Goal: Transaction & Acquisition: Purchase product/service

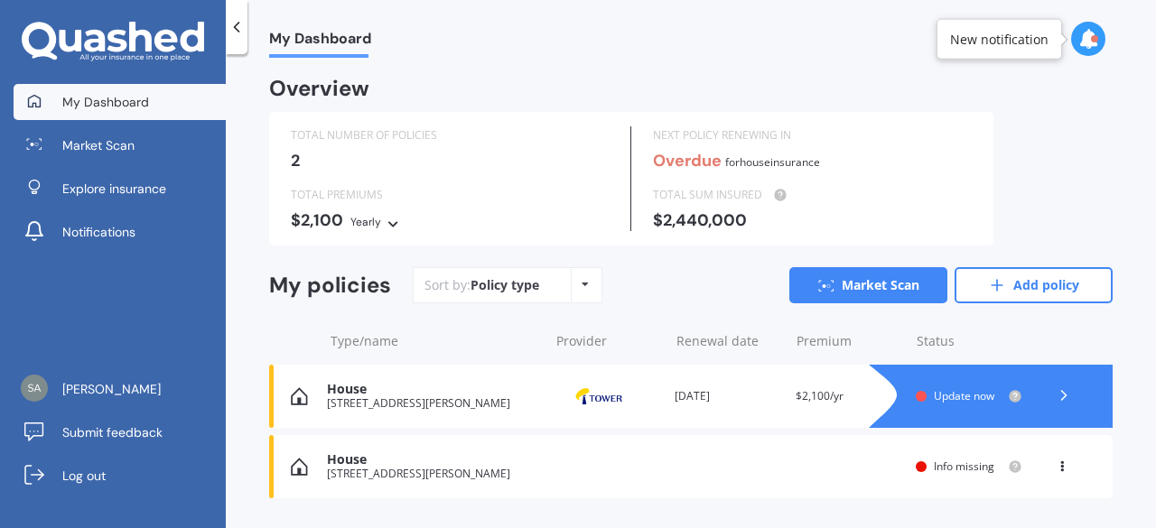
click at [135, 145] on link "Market Scan" at bounding box center [120, 145] width 212 height 36
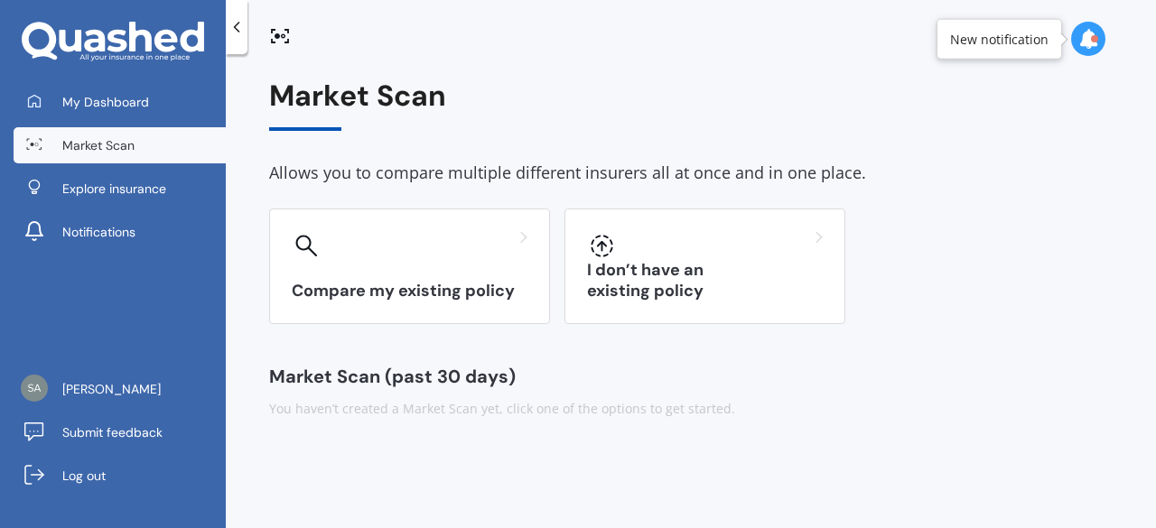
click at [468, 286] on h3 "Compare my existing policy" at bounding box center [410, 291] width 236 height 21
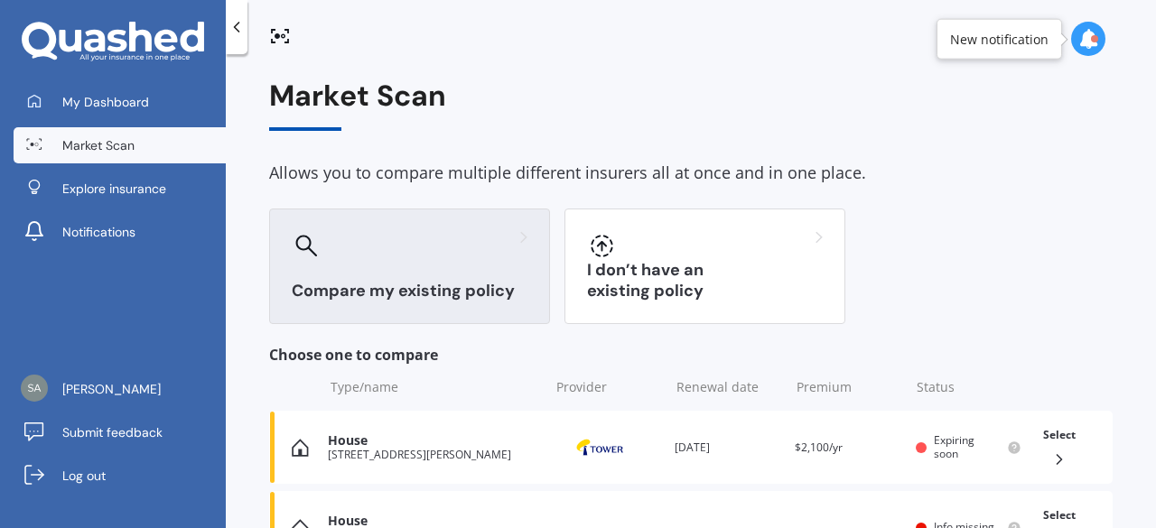
click at [714, 275] on div "I don’t have an existing policy" at bounding box center [705, 267] width 281 height 116
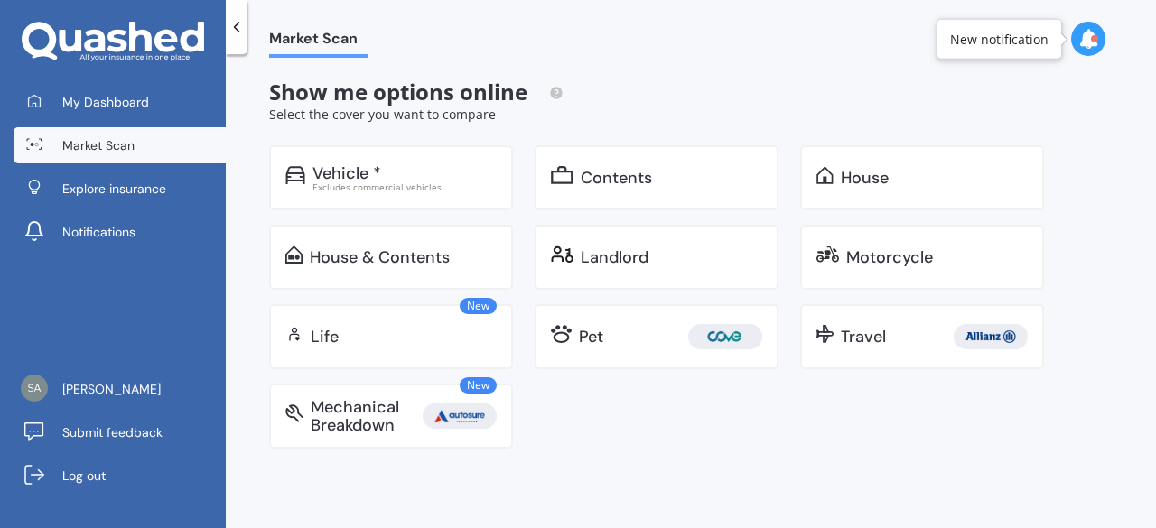
click at [656, 169] on div "Contents" at bounding box center [672, 178] width 182 height 18
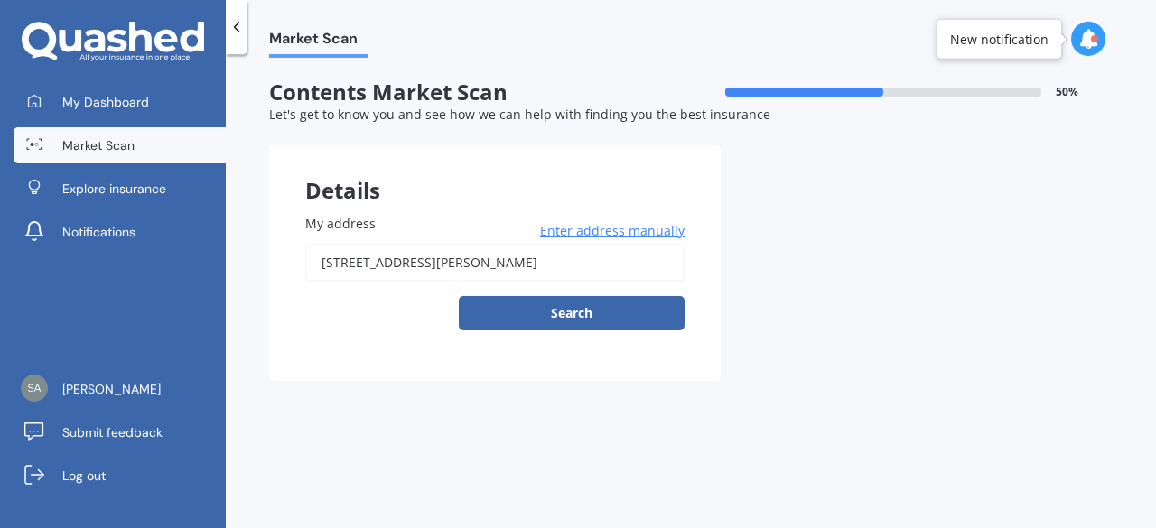
click at [571, 317] on button "Search" at bounding box center [572, 313] width 226 height 34
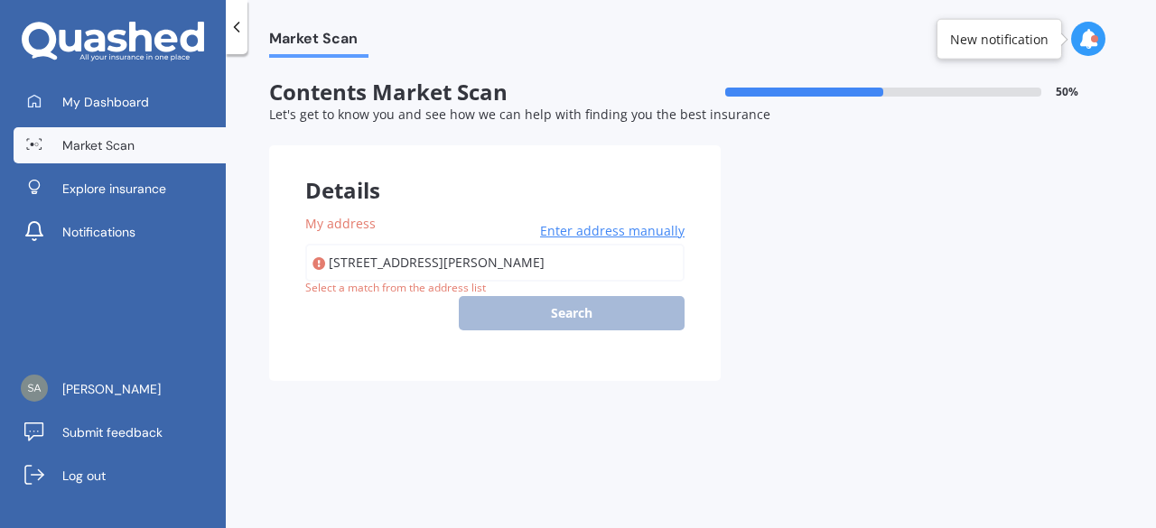
type input "[STREET_ADDRESS][PERSON_NAME]"
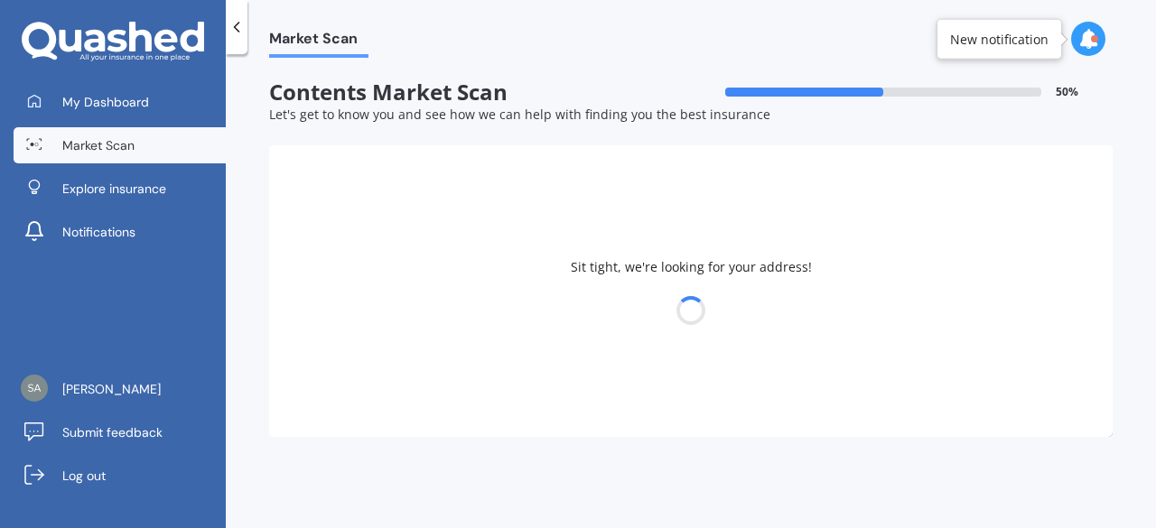
select select "13"
select select "08"
select select "1978"
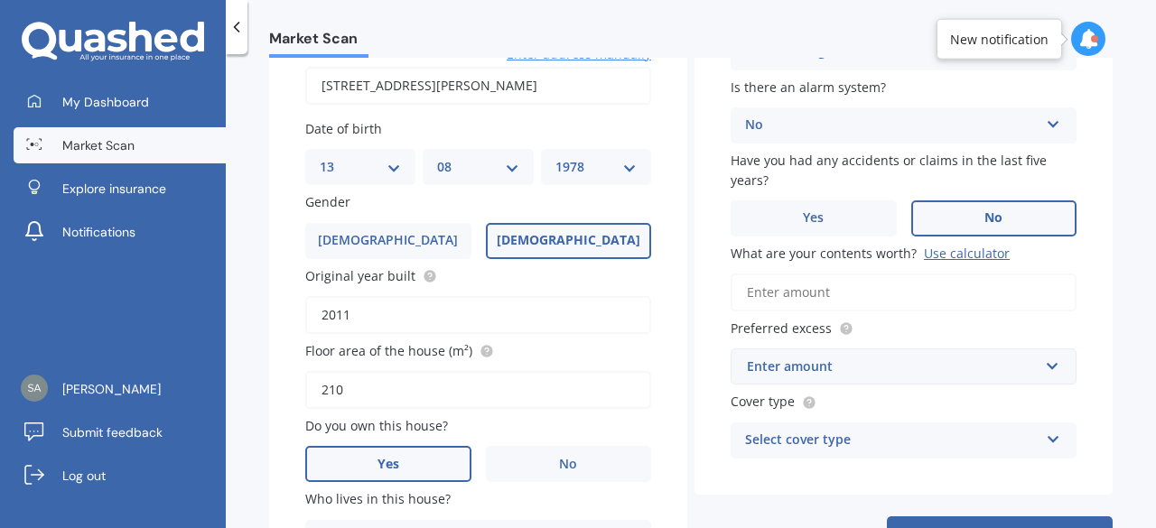
scroll to position [182, 0]
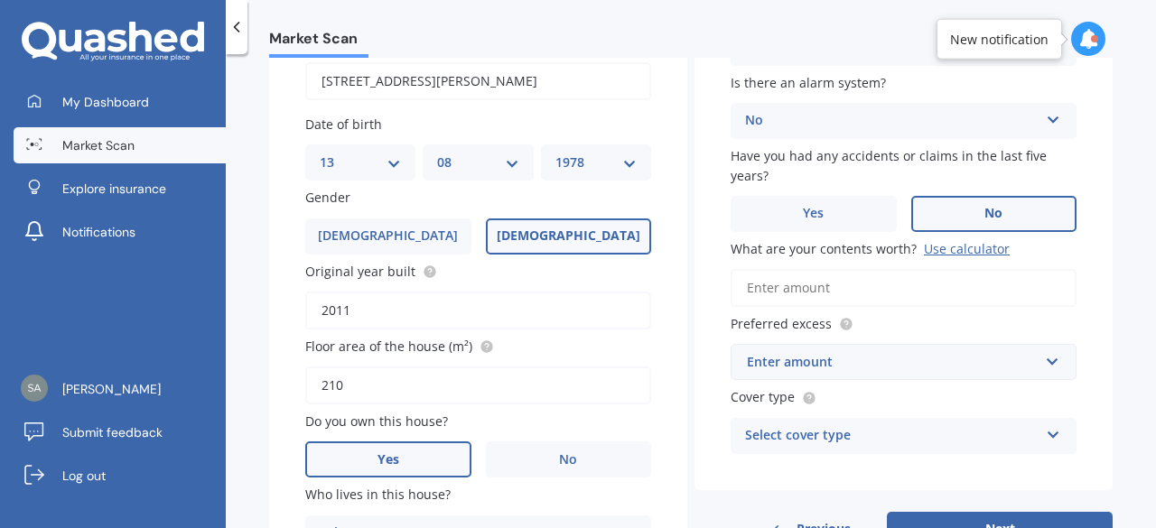
click at [806, 283] on input "What are your contents worth? Use calculator" at bounding box center [904, 288] width 346 height 38
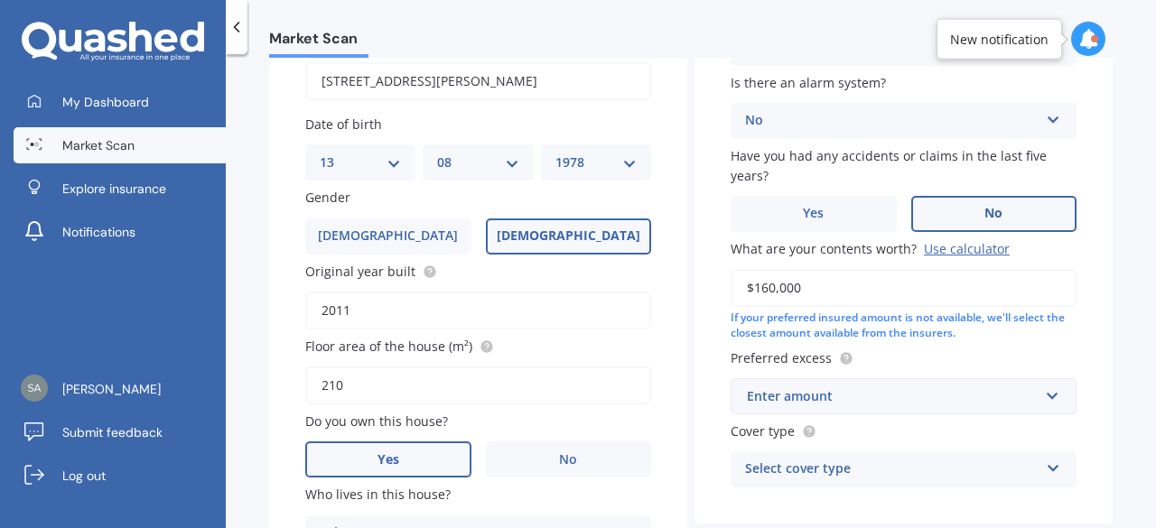
type input "$160,000"
click at [902, 401] on div "Enter amount" at bounding box center [893, 397] width 292 height 20
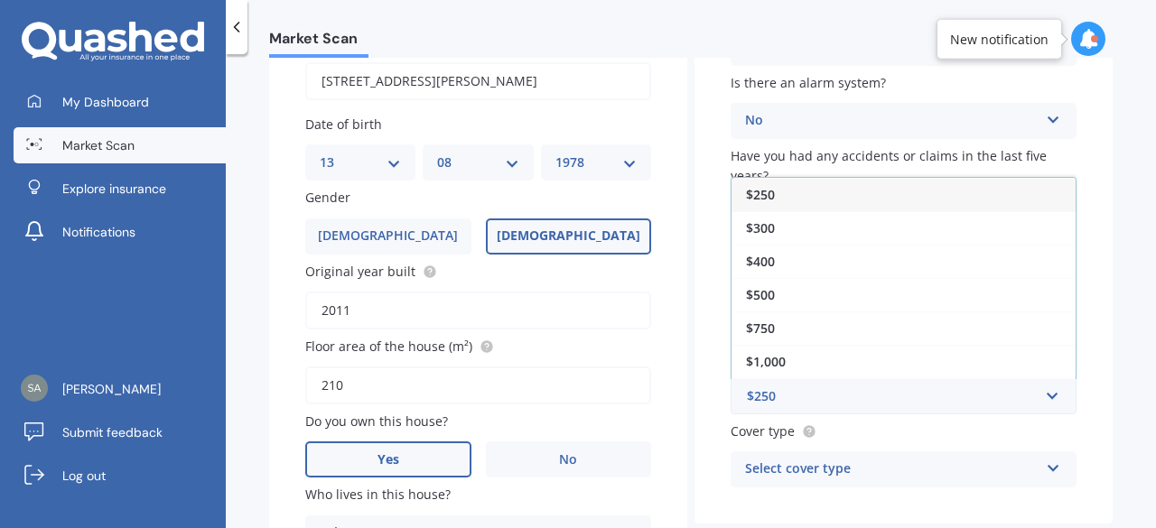
click at [764, 329] on span "$750" at bounding box center [760, 328] width 29 height 17
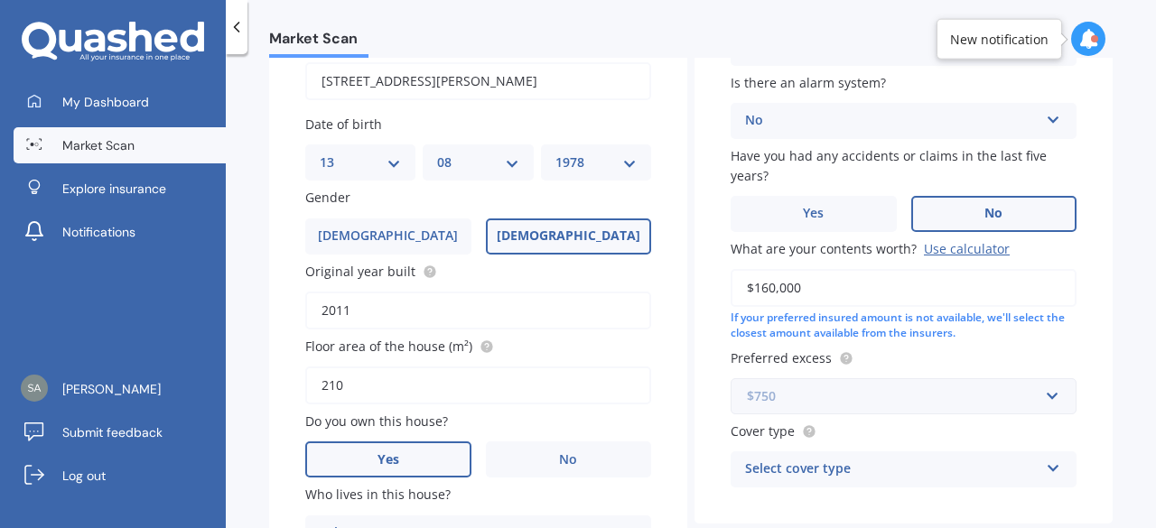
scroll to position [287, 0]
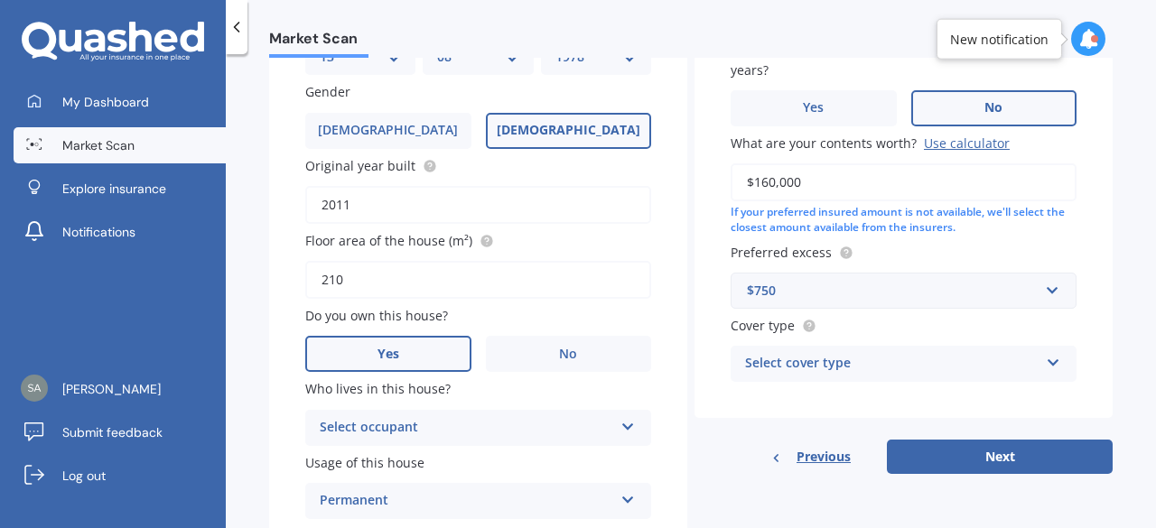
click at [849, 369] on div "Select cover type" at bounding box center [892, 364] width 294 height 22
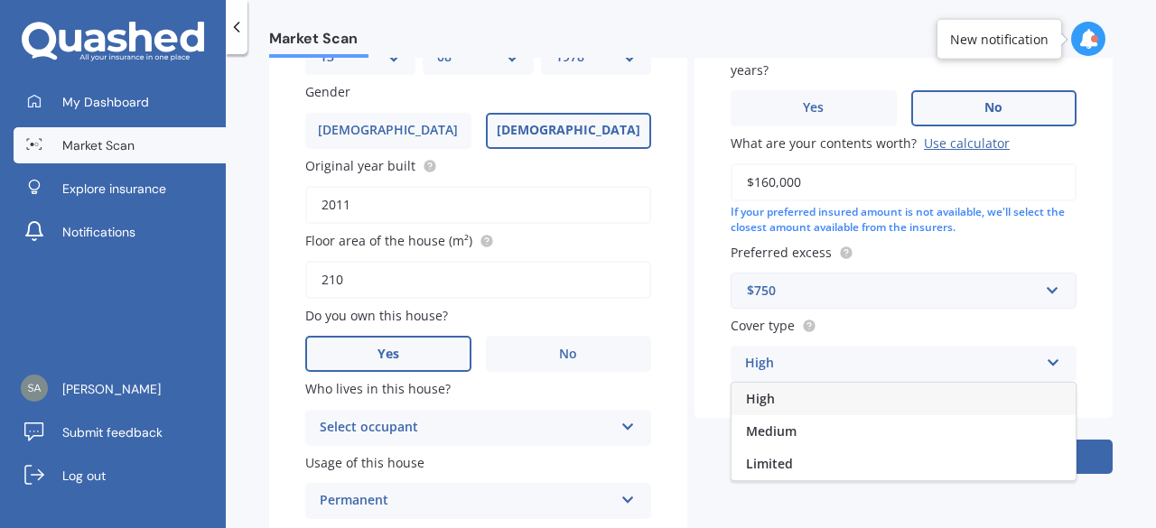
click at [761, 362] on div "High" at bounding box center [892, 364] width 294 height 22
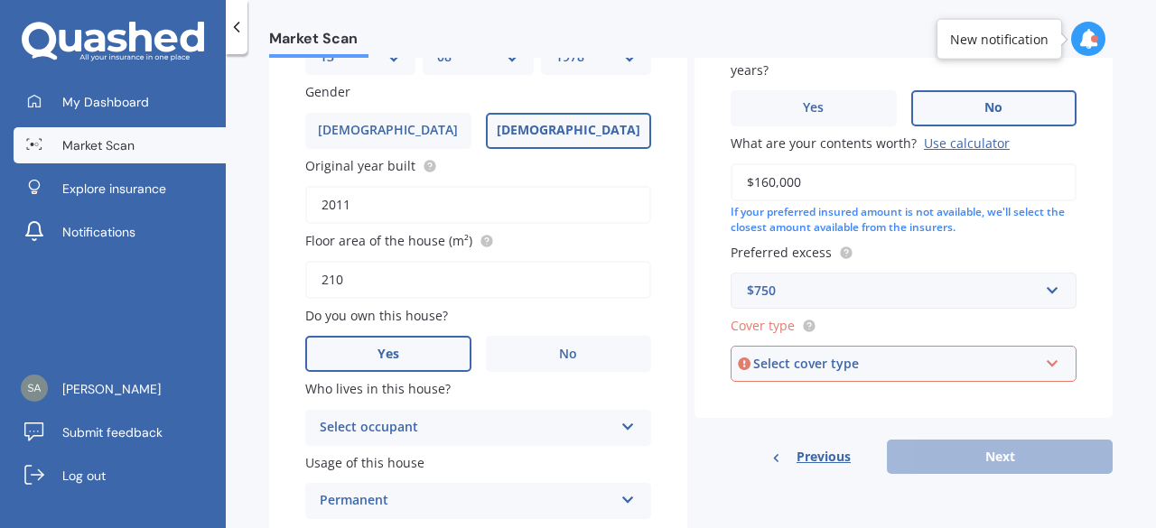
click at [761, 371] on div "Select cover type" at bounding box center [895, 364] width 285 height 20
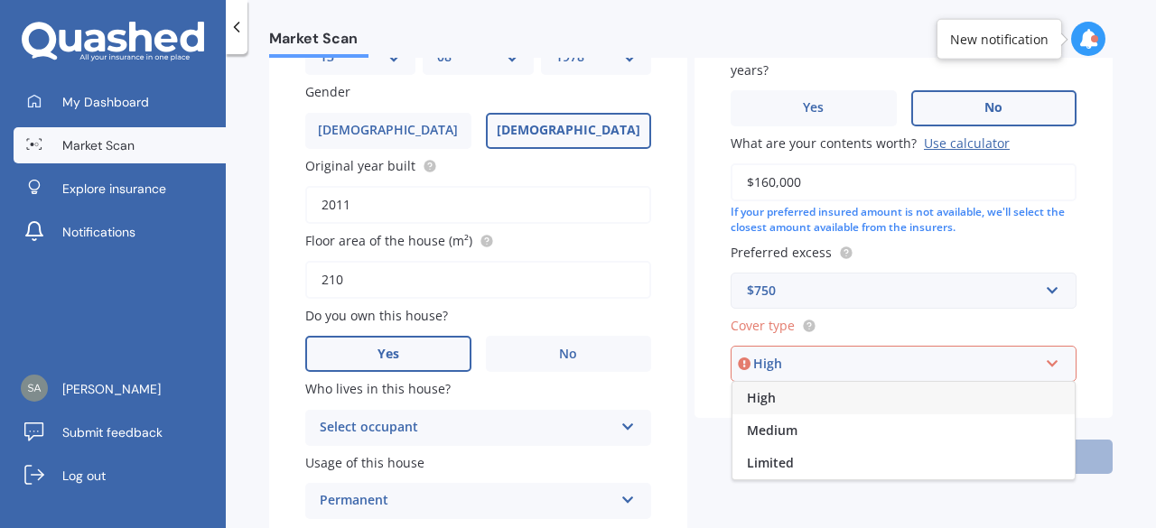
click at [782, 369] on div "High" at bounding box center [895, 364] width 285 height 20
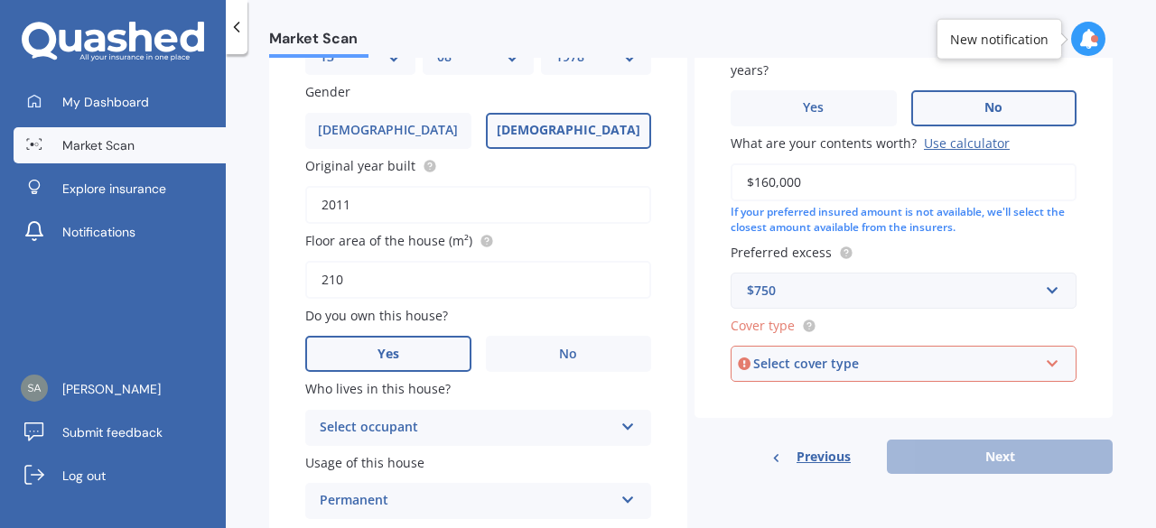
click at [782, 369] on div "Select cover type" at bounding box center [895, 364] width 285 height 20
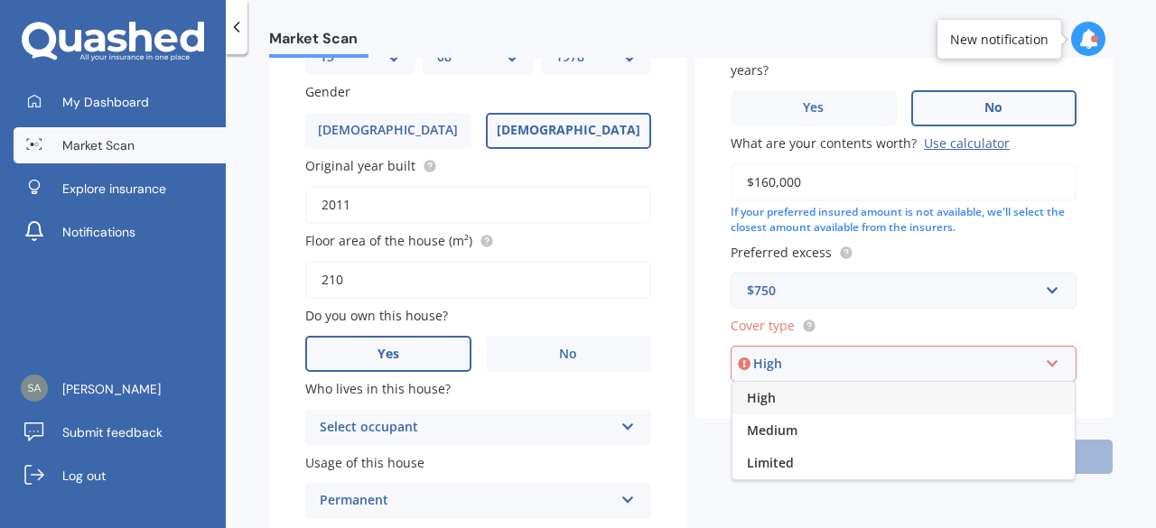
click at [769, 404] on span "High" at bounding box center [761, 397] width 29 height 17
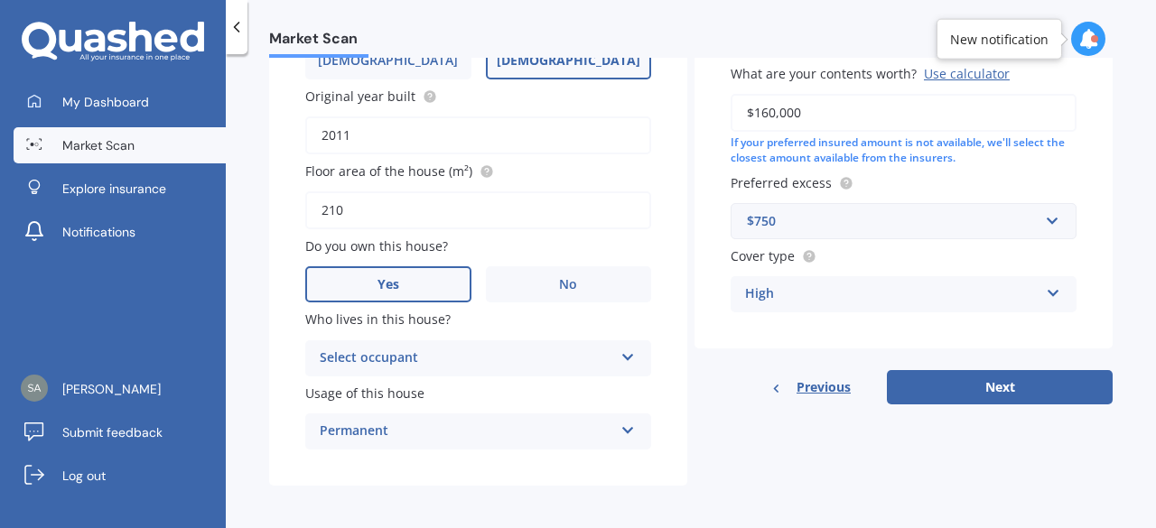
scroll to position [363, 0]
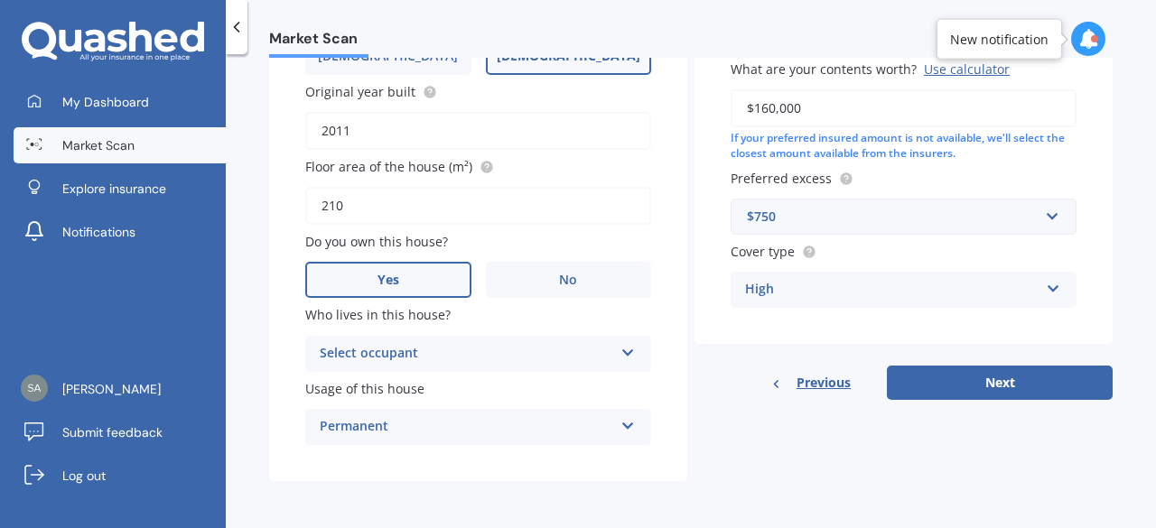
click at [1001, 386] on button "Next" at bounding box center [1000, 383] width 226 height 34
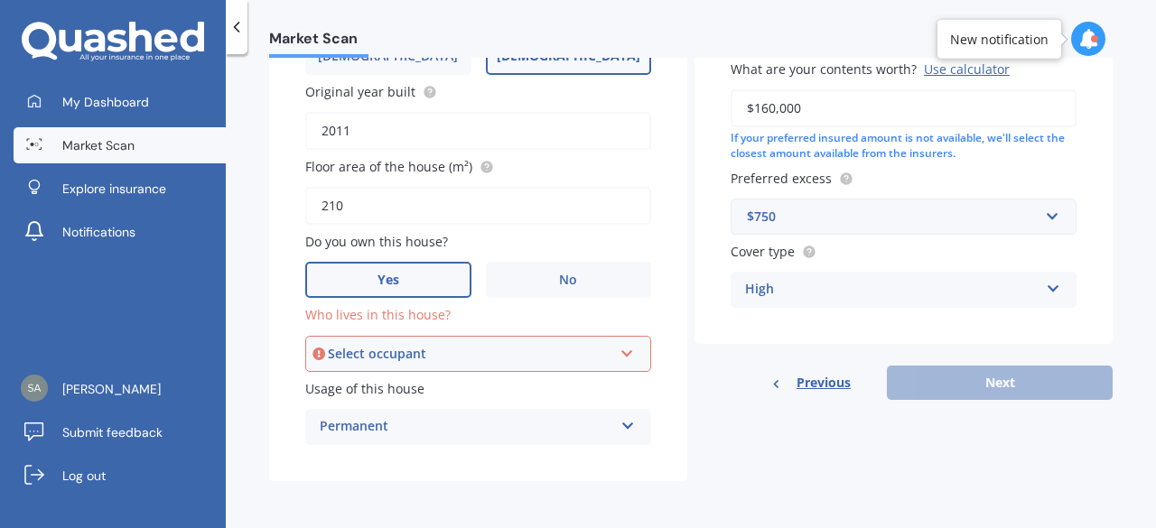
click at [435, 353] on div "Select occupant" at bounding box center [470, 354] width 285 height 20
click at [334, 390] on span "Owner" at bounding box center [342, 387] width 41 height 17
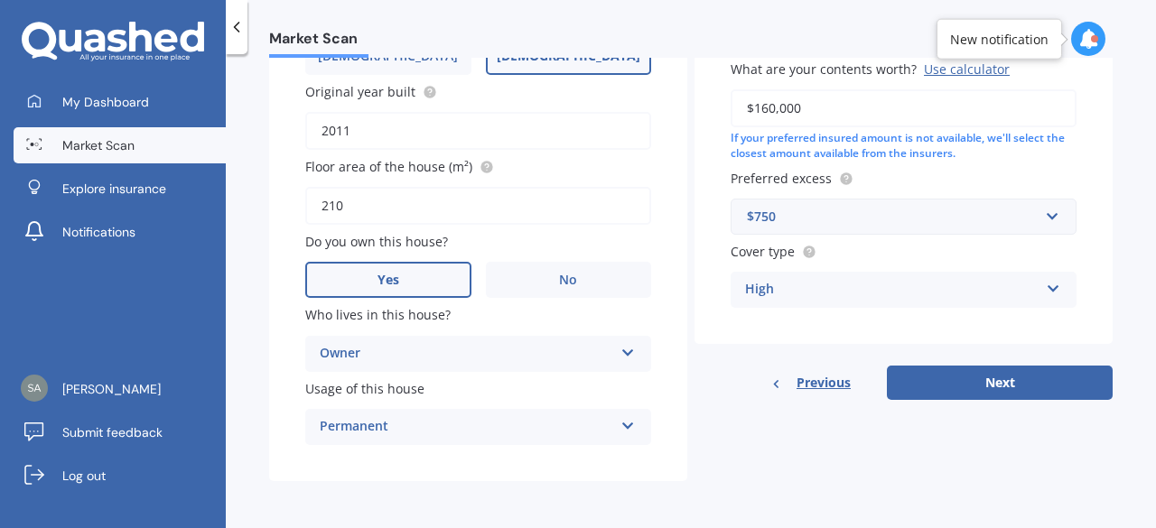
click at [953, 382] on button "Next" at bounding box center [1000, 383] width 226 height 34
select select "13"
select select "08"
select select "1978"
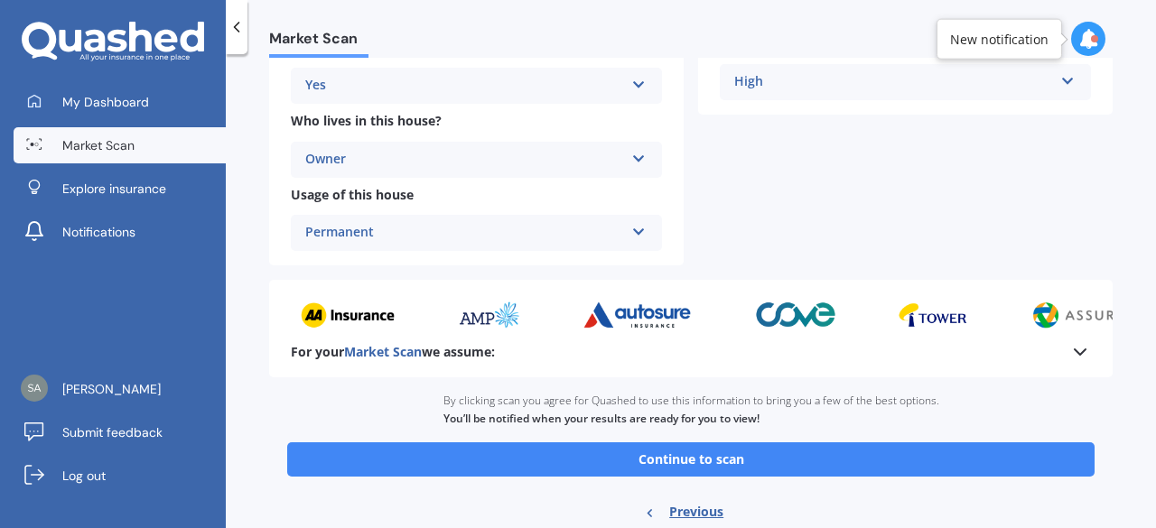
scroll to position [555, 0]
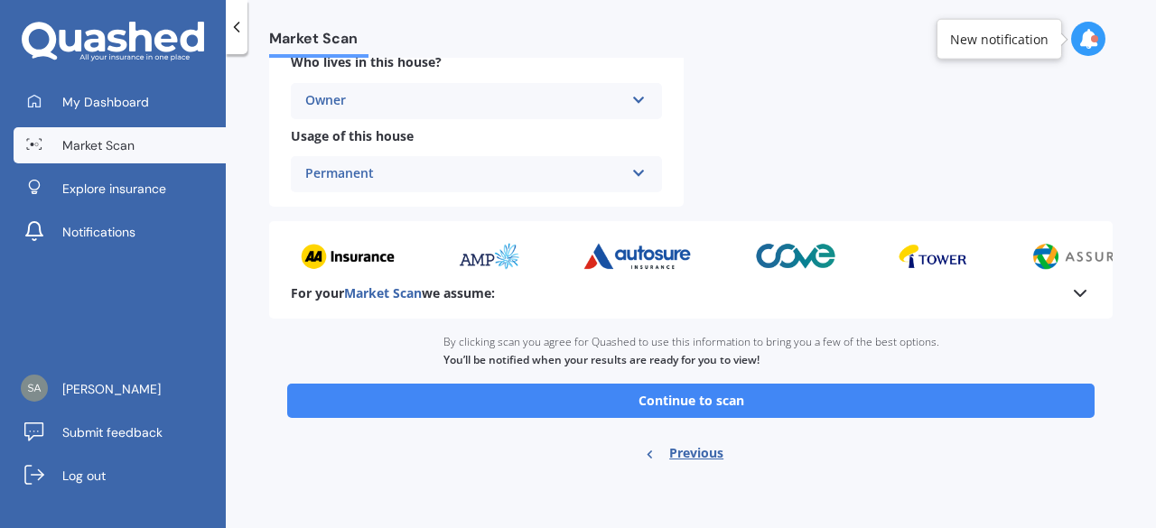
click at [693, 399] on button "Continue to scan" at bounding box center [691, 401] width 808 height 34
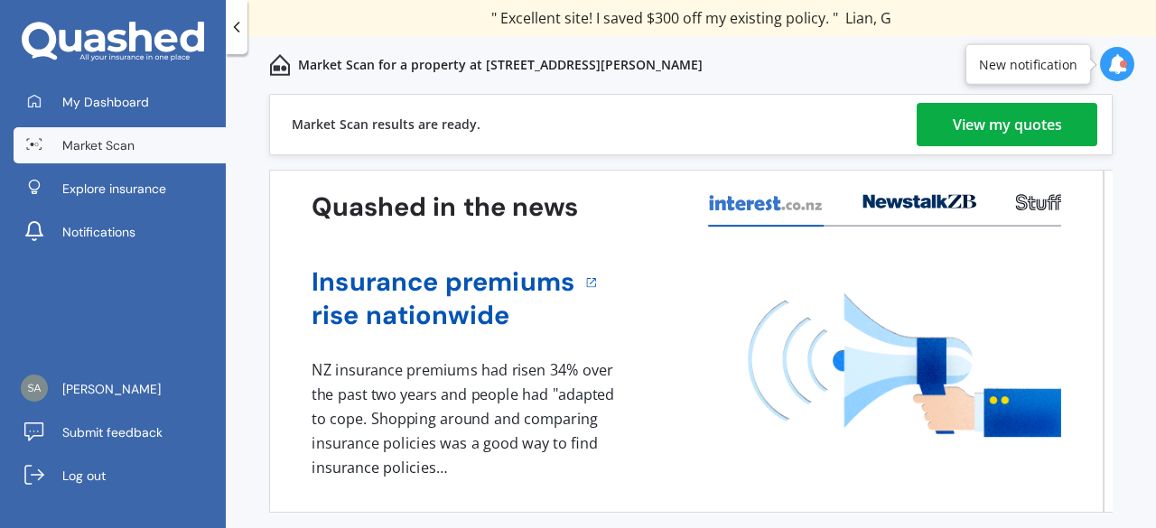
click at [994, 126] on div "View my quotes" at bounding box center [1007, 124] width 109 height 43
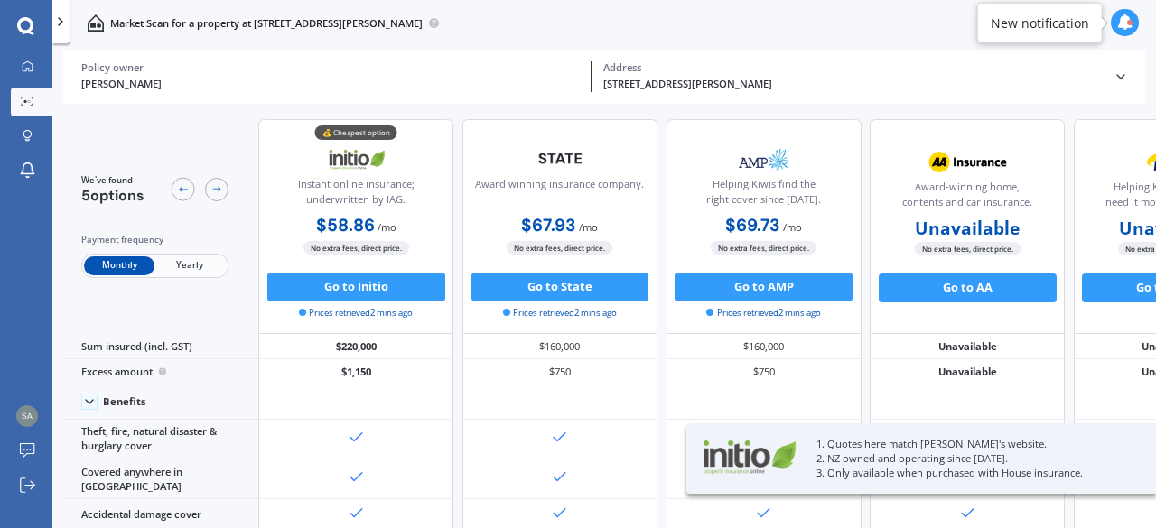
click at [185, 261] on span "Yearly" at bounding box center [189, 266] width 70 height 19
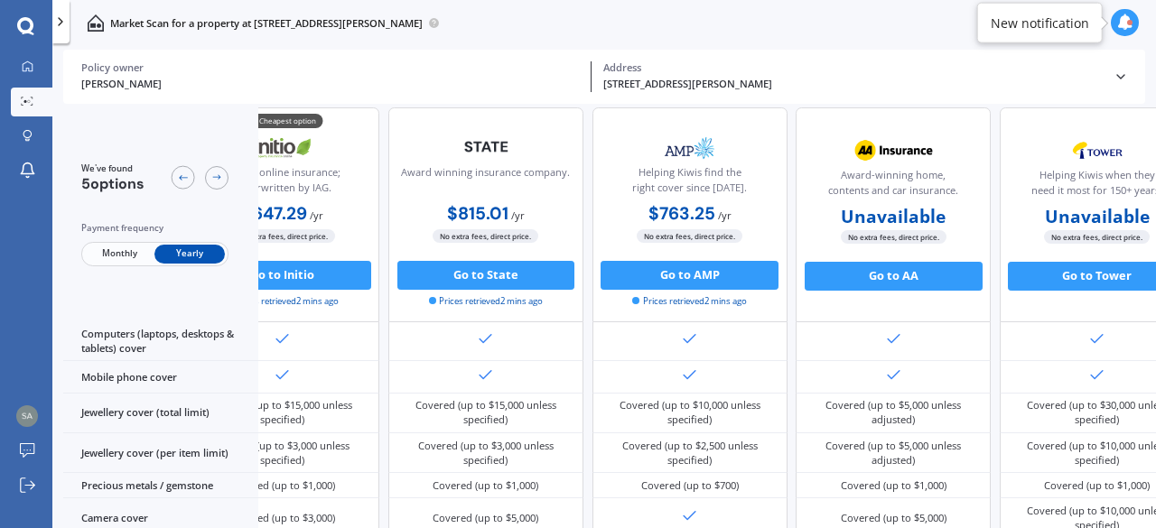
scroll to position [364, 93]
